Goal: Information Seeking & Learning: Learn about a topic

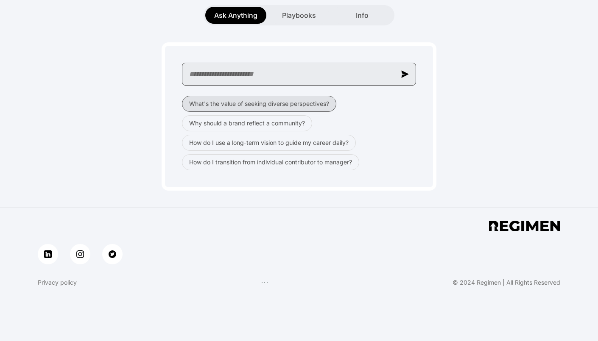
scroll to position [158, 0]
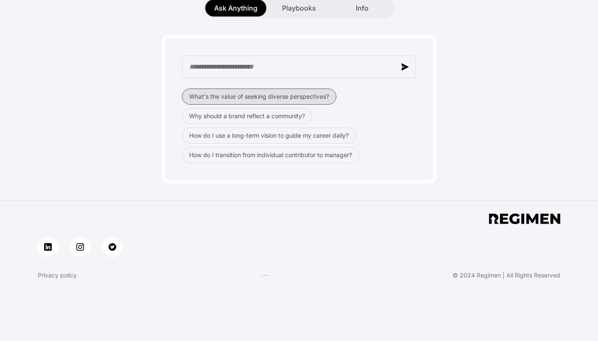
click at [221, 100] on button "What's the value of seeking diverse perspectives?" at bounding box center [259, 97] width 154 height 16
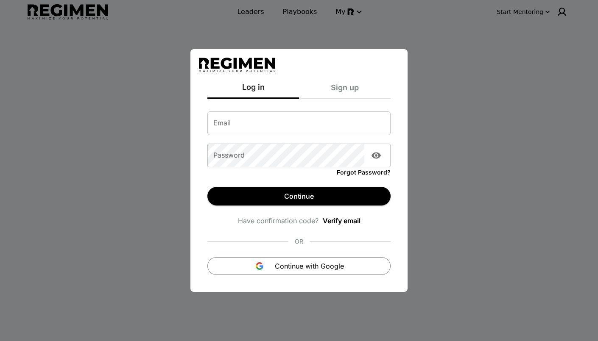
click at [429, 68] on div "Log in Sign up Email Email Password Password Forgot Password? Continue Have con…" at bounding box center [299, 170] width 598 height 341
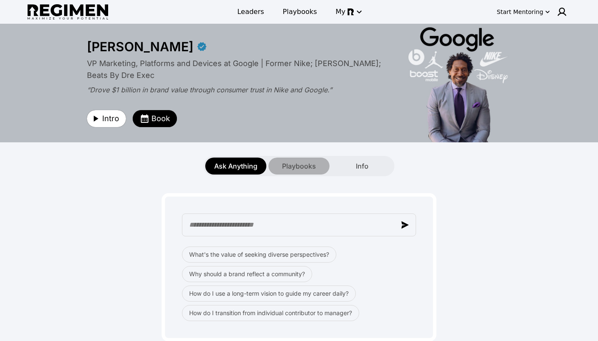
click at [288, 168] on span "Playbooks" at bounding box center [299, 166] width 34 height 10
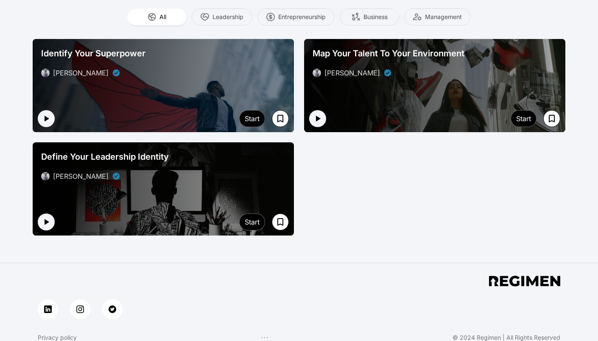
scroll to position [182, 0]
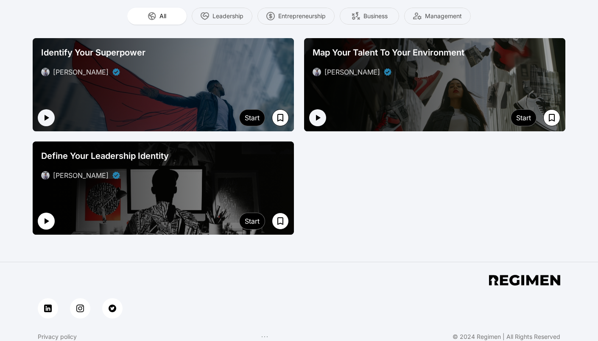
click at [47, 226] on icon "button" at bounding box center [46, 221] width 10 height 10
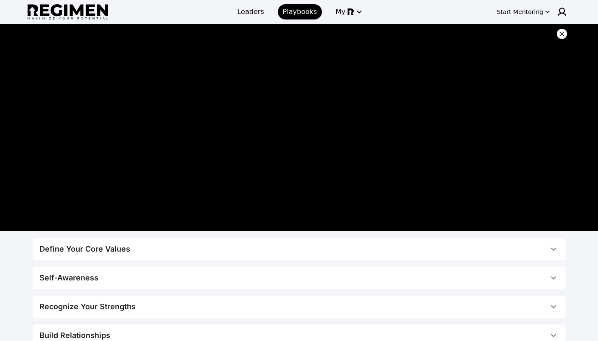
click at [197, 251] on span "Define Your Core Values" at bounding box center [293, 249] width 509 height 12
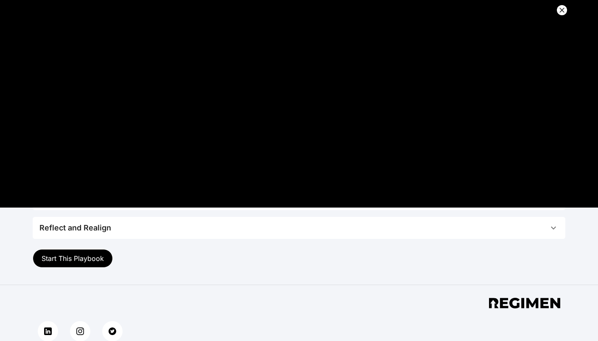
scroll to position [943, 0]
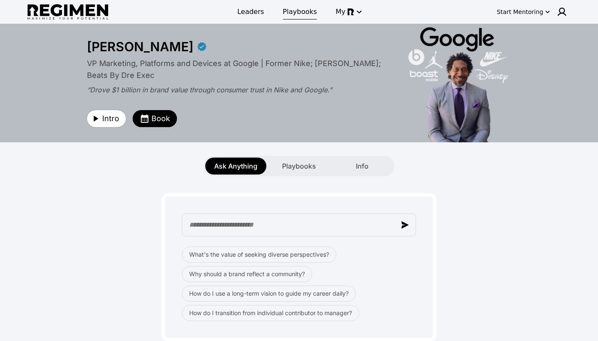
click at [297, 16] on span "Playbooks" at bounding box center [300, 12] width 34 height 10
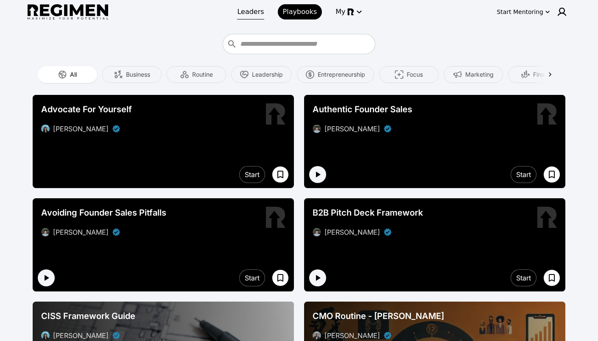
click at [263, 13] on span "Leaders" at bounding box center [250, 12] width 27 height 10
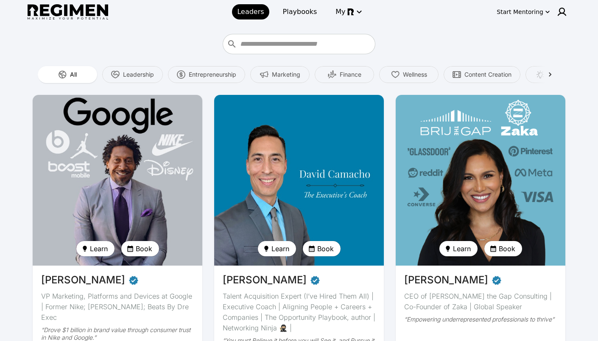
click at [173, 138] on img at bounding box center [117, 180] width 175 height 176
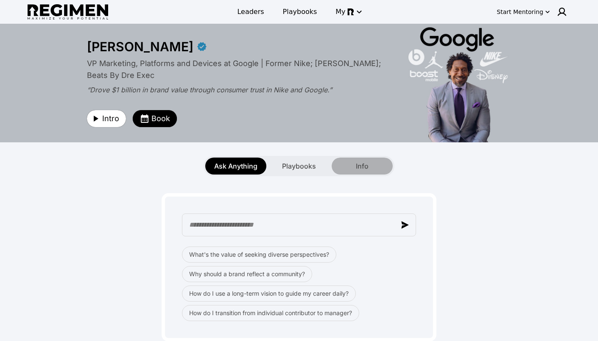
click at [367, 165] on span "Info" at bounding box center [362, 166] width 13 height 10
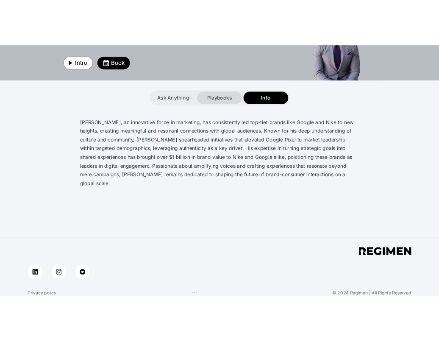
scroll to position [95, 0]
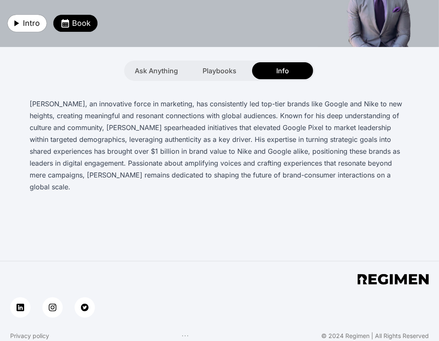
click at [144, 159] on p "[PERSON_NAME], an innovative force in marketing, has consistently led top-tier …" at bounding box center [220, 145] width 380 height 95
